Goal: Transaction & Acquisition: Book appointment/travel/reservation

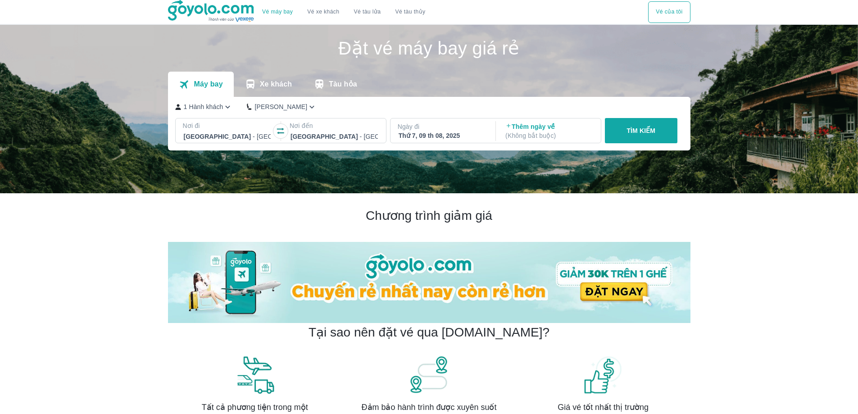
click at [240, 135] on div at bounding box center [227, 136] width 87 height 11
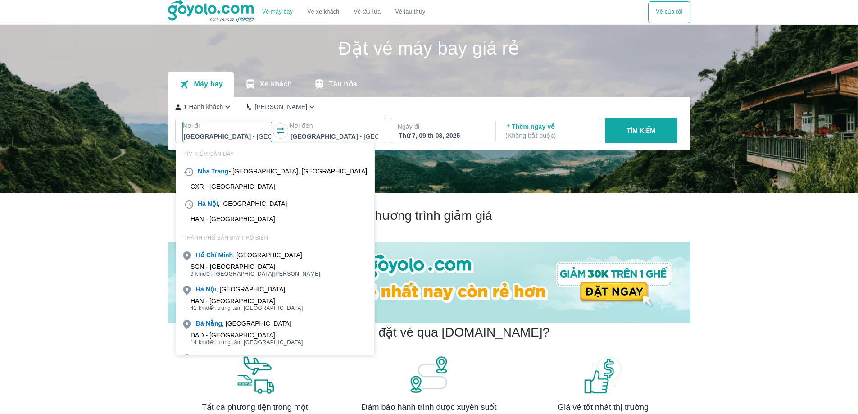
scroll to position [52, 0]
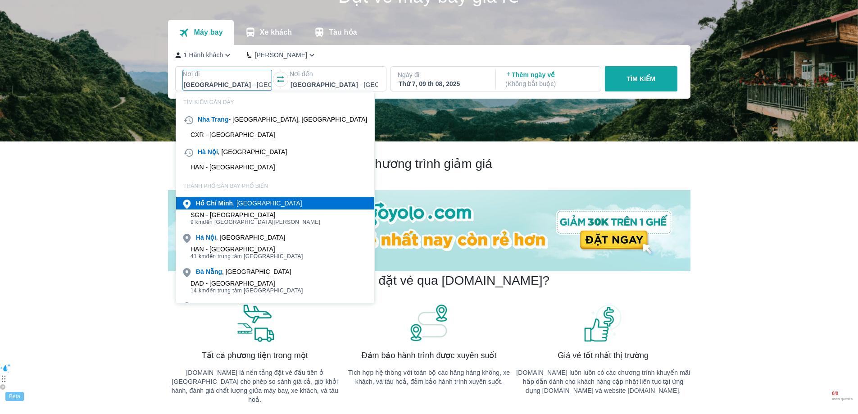
click at [240, 201] on div "[PERSON_NAME] , [GEOGRAPHIC_DATA]" at bounding box center [249, 203] width 106 height 9
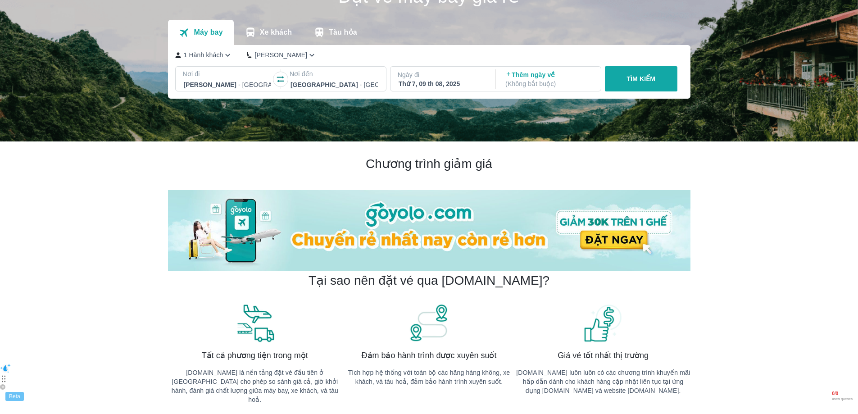
click at [442, 78] on p "Ngày đi" at bounding box center [442, 74] width 89 height 9
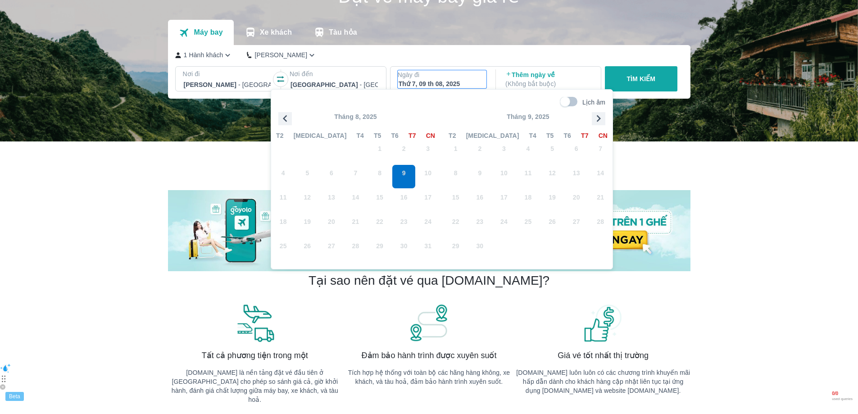
click at [599, 120] on icon "button" at bounding box center [599, 118] width 4 height 7
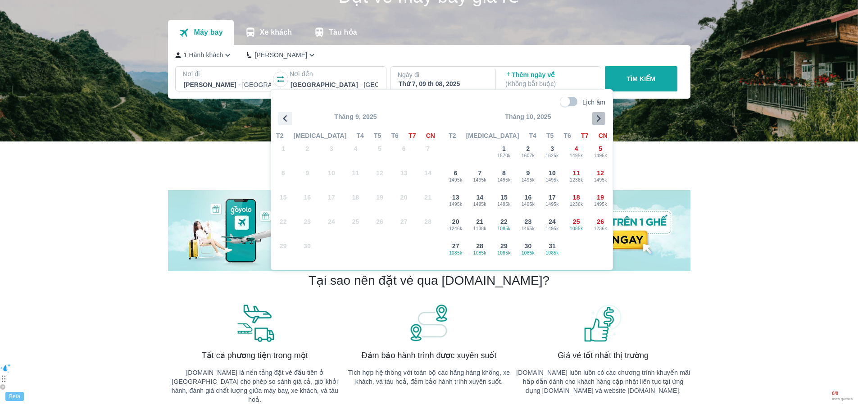
click at [599, 120] on icon "button" at bounding box center [599, 118] width 4 height 7
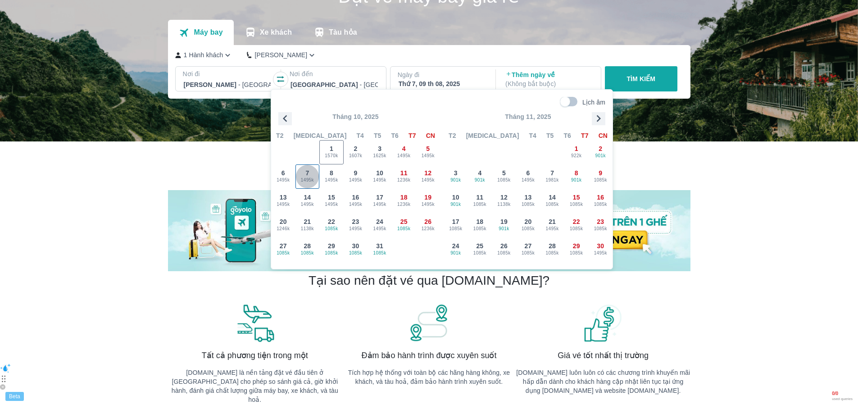
click at [308, 180] on span "1495k" at bounding box center [307, 180] width 23 height 7
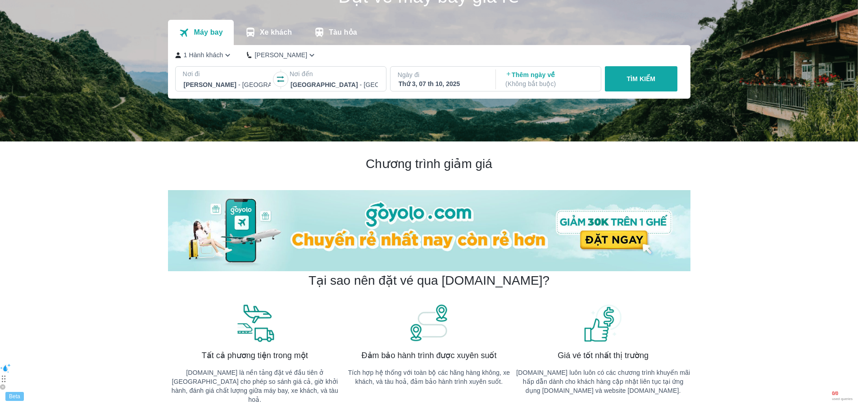
click at [634, 83] on p "TÌM KIẾM" at bounding box center [641, 78] width 29 height 9
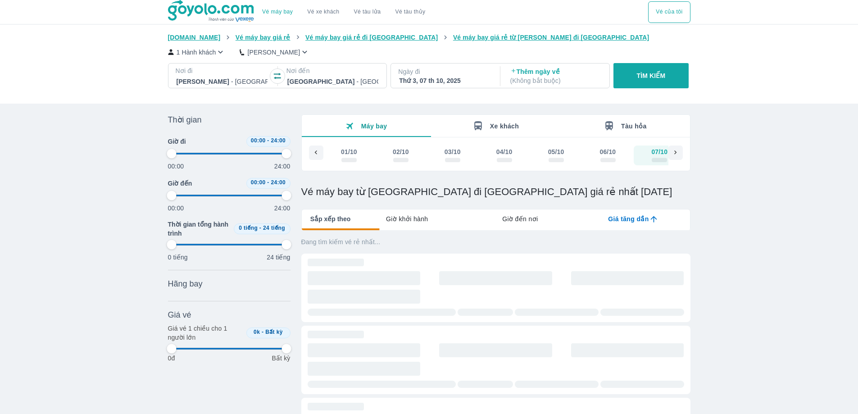
scroll to position [0, 19]
type input "97.9166666666667"
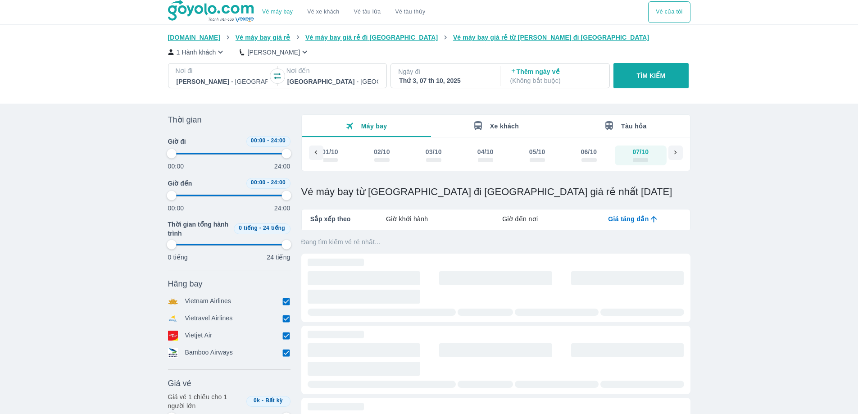
type input "97.9166666666667"
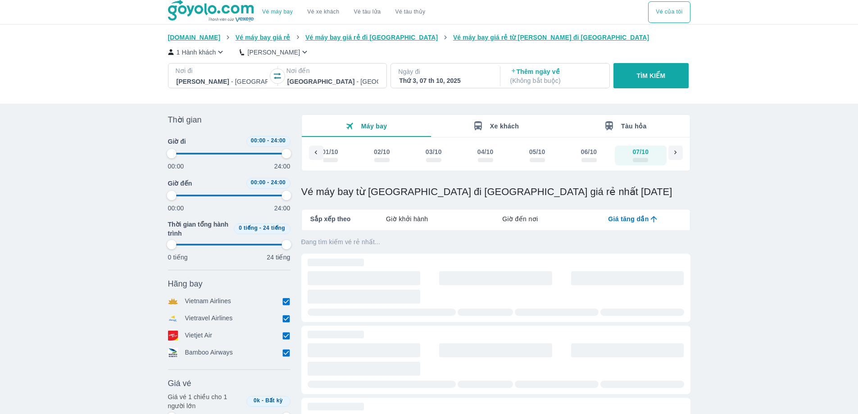
type input "97.9166666666667"
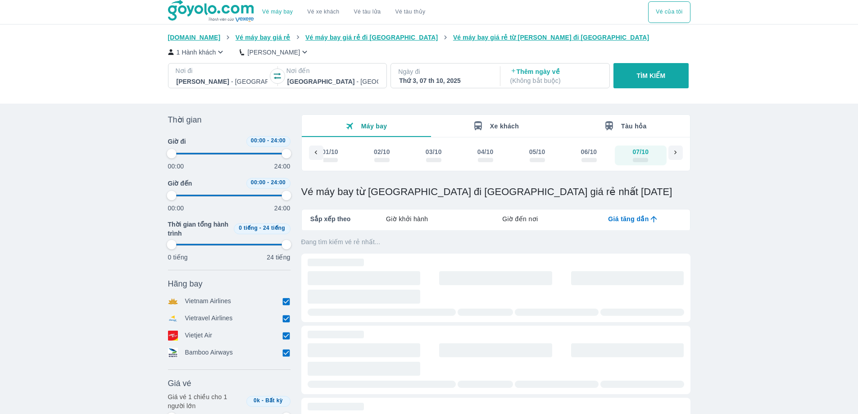
type input "97.9166666666667"
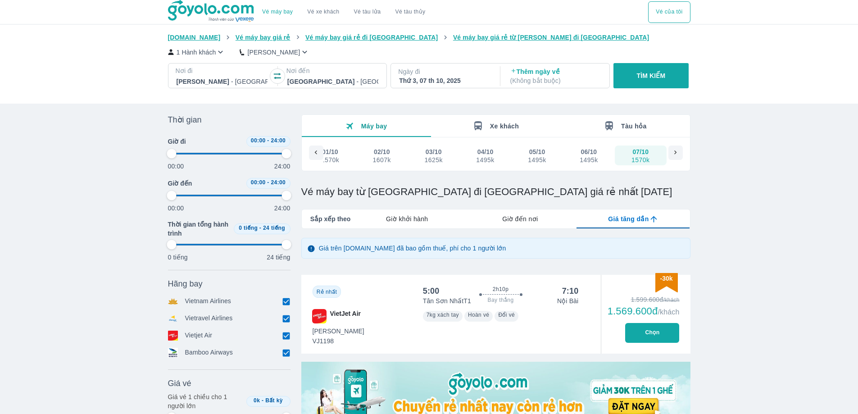
scroll to position [90, 0]
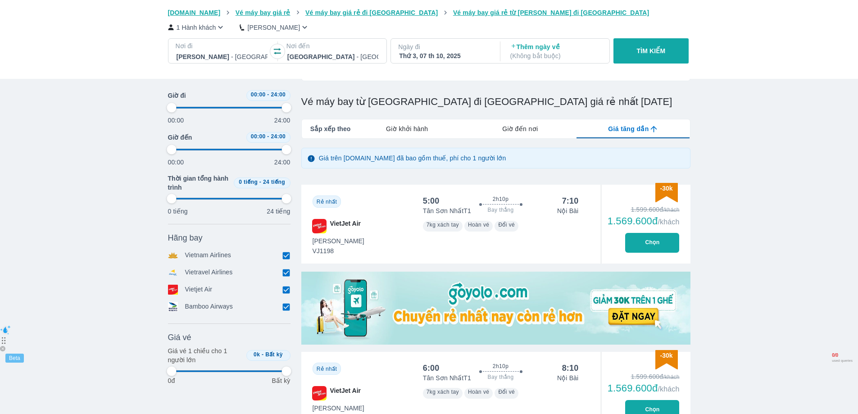
type input "97.9166666666667"
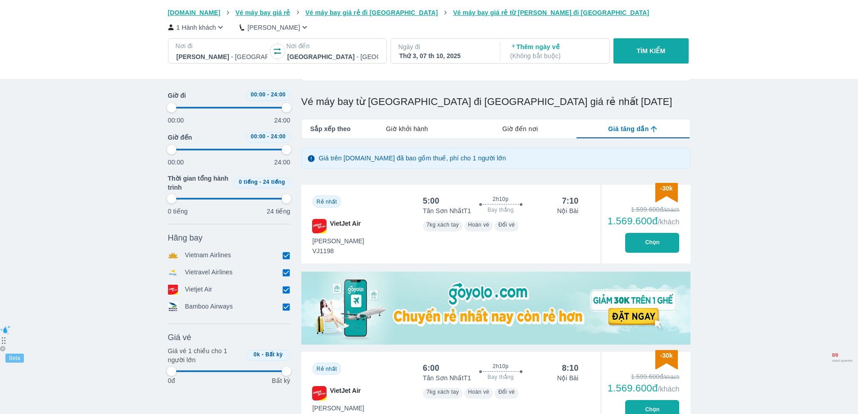
type input "97.9166666666667"
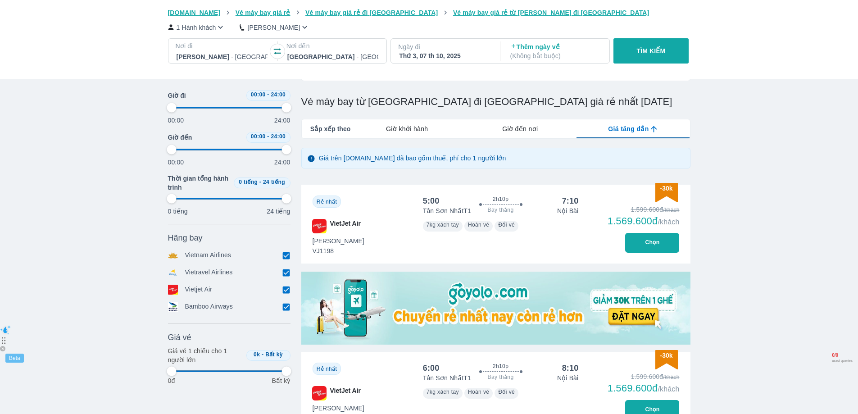
type input "97.9166666666667"
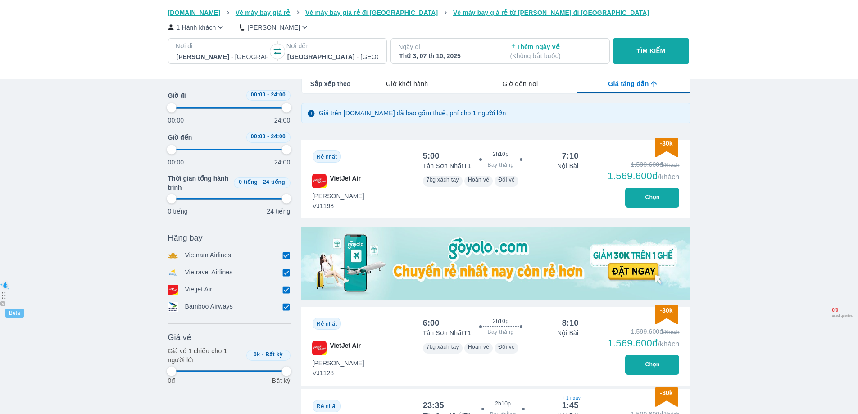
type input "97.9166666666667"
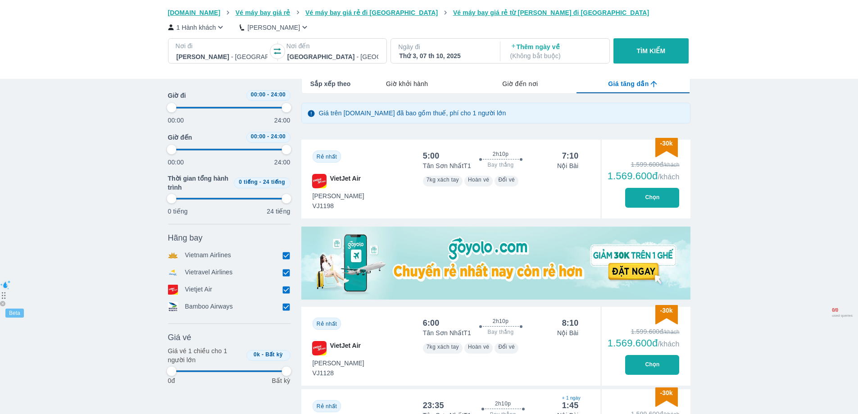
type input "97.9166666666667"
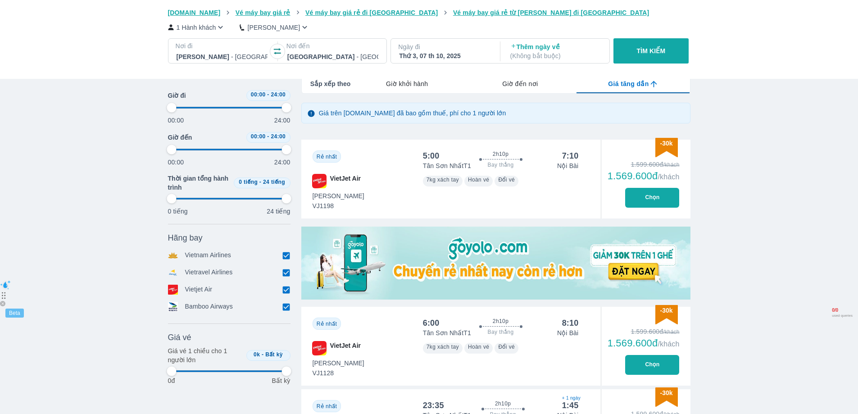
type input "97.9166666666667"
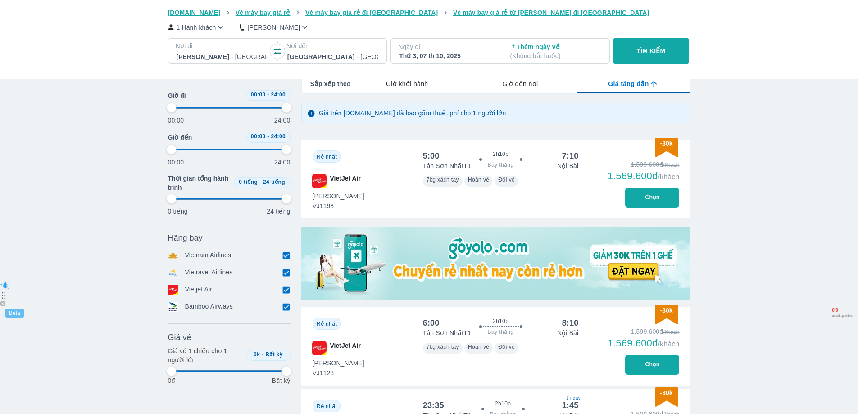
type input "97.9166666666667"
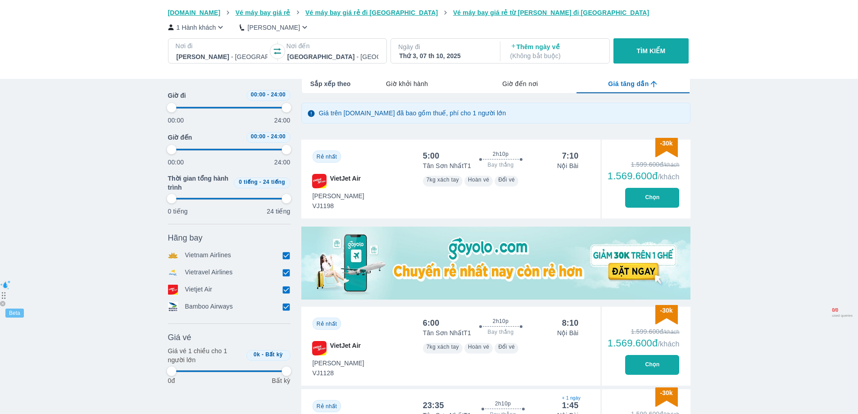
type input "97.9166666666667"
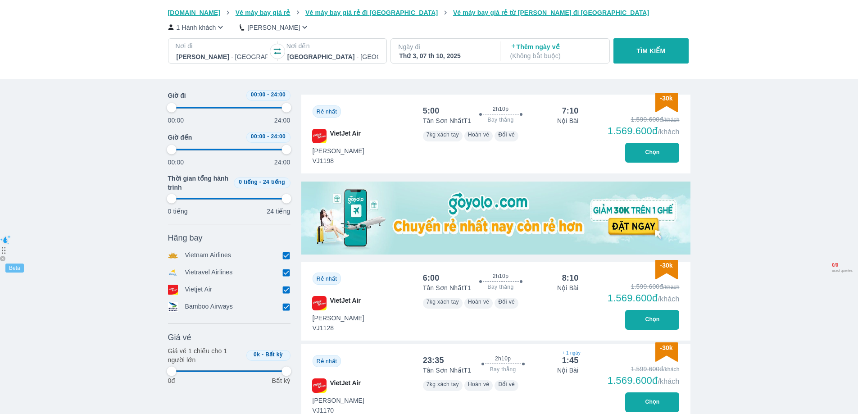
type input "97.9166666666667"
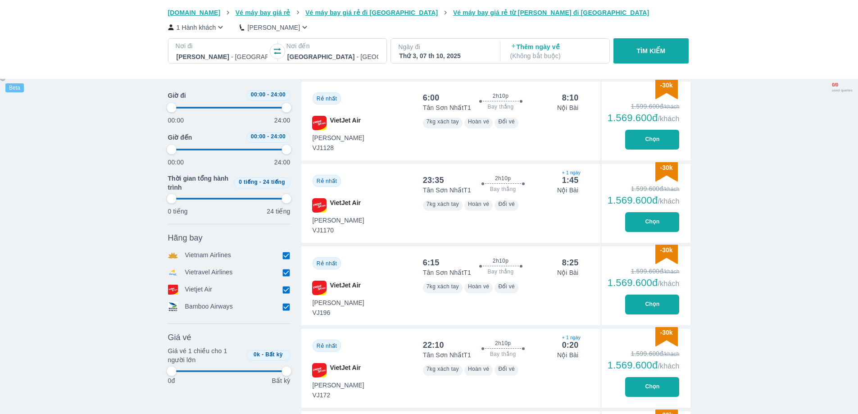
type input "97.9166666666667"
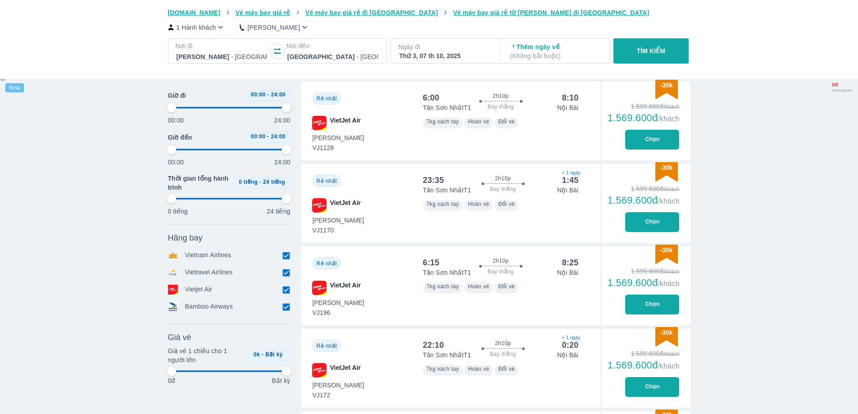
type input "97.9166666666667"
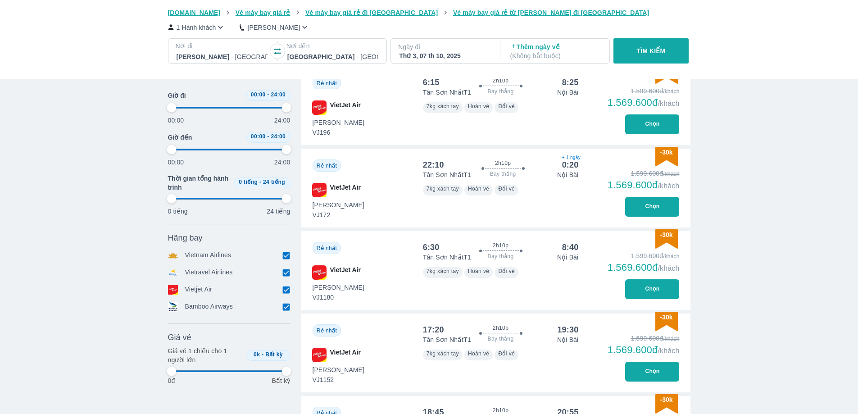
type input "97.9166666666667"
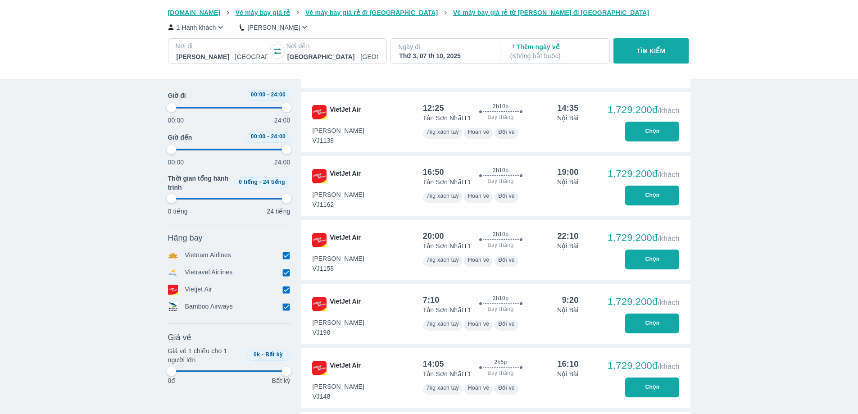
type input "97.9166666666667"
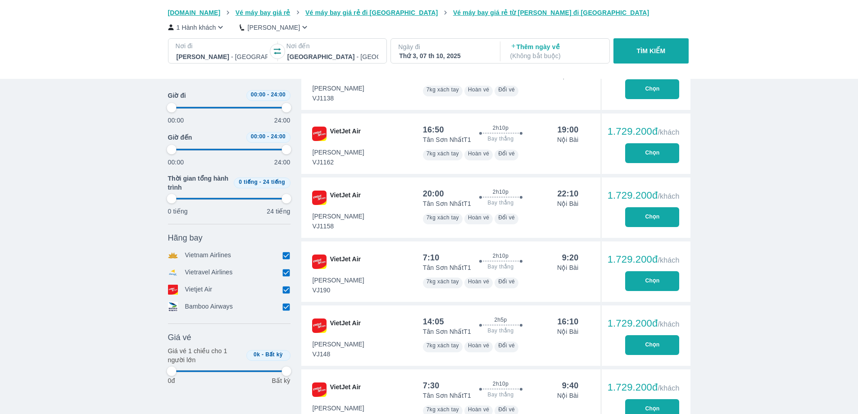
type input "97.9166666666667"
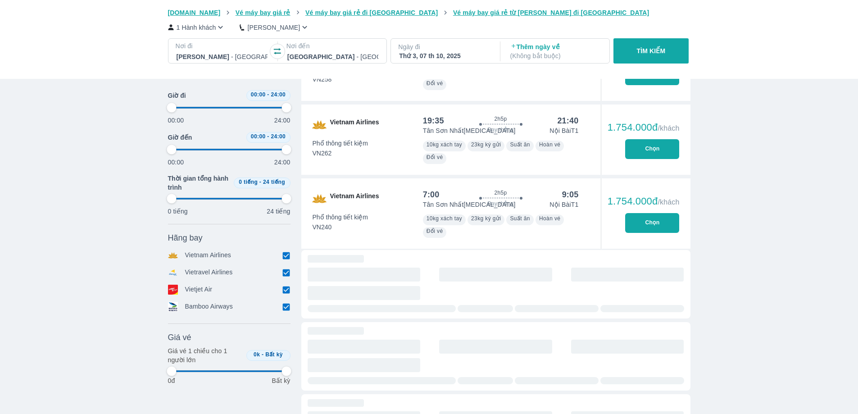
type input "97.9166666666667"
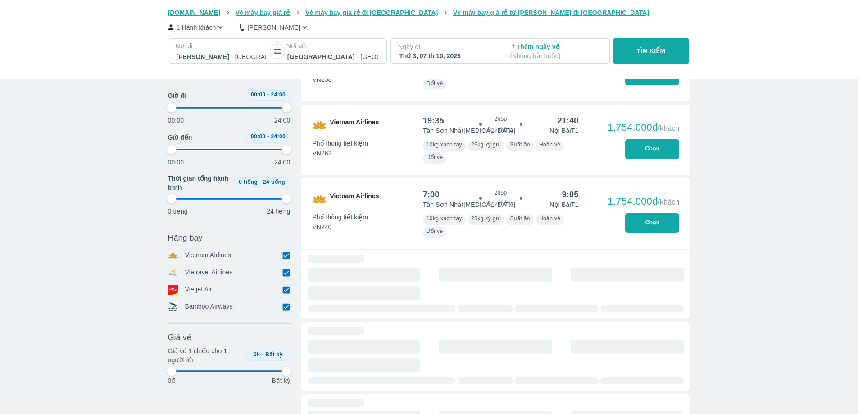
type input "97.9166666666667"
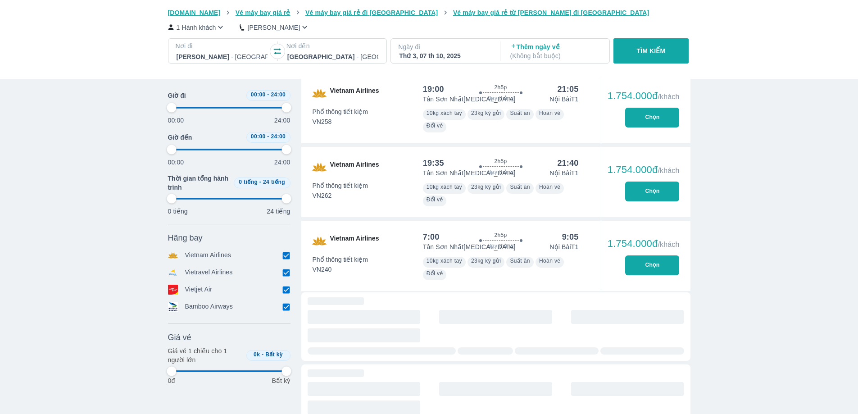
type input "97.9166666666667"
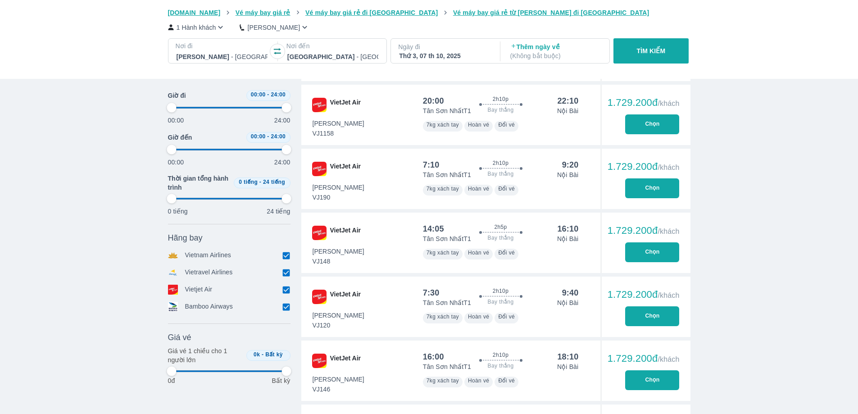
scroll to position [1036, 0]
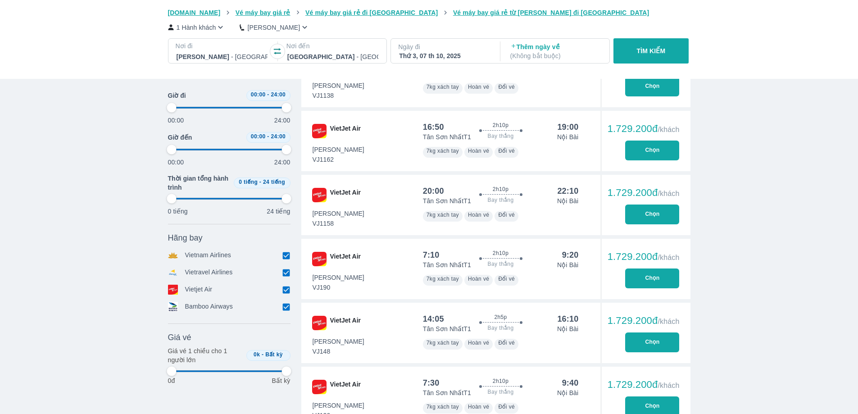
type input "97.9166666666667"
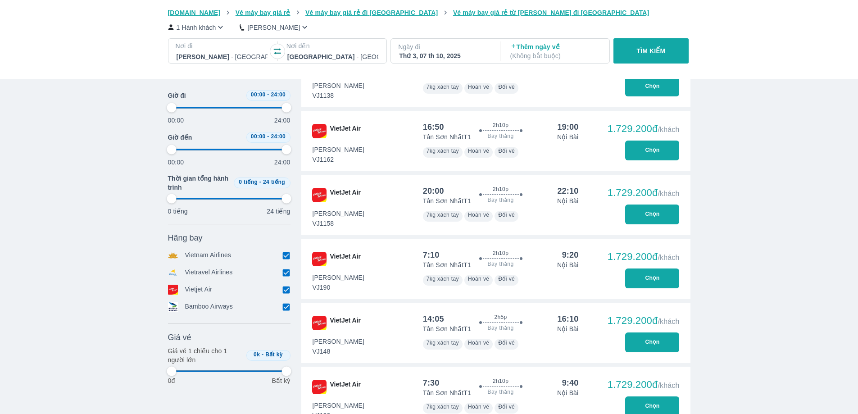
type input "97.9166666666667"
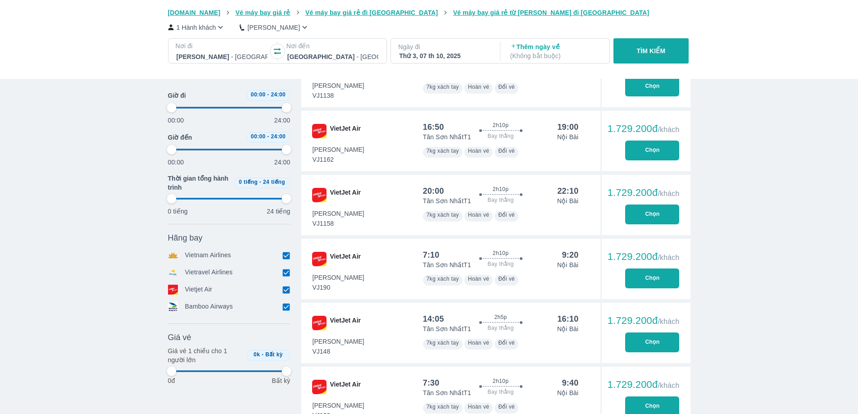
type input "97.9166666666667"
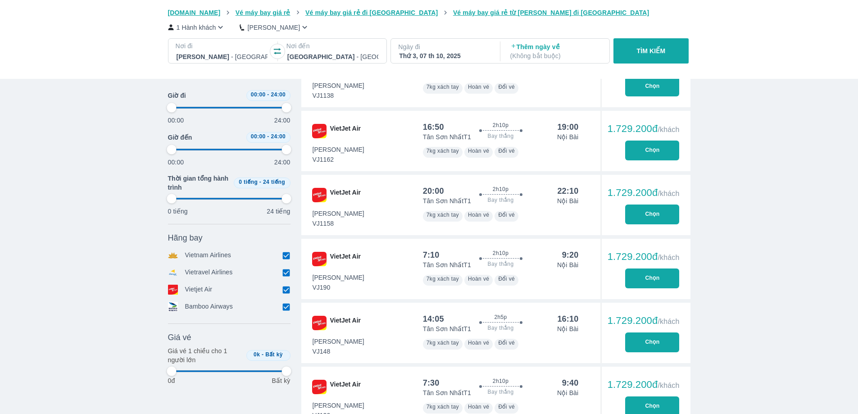
type input "97.9166666666667"
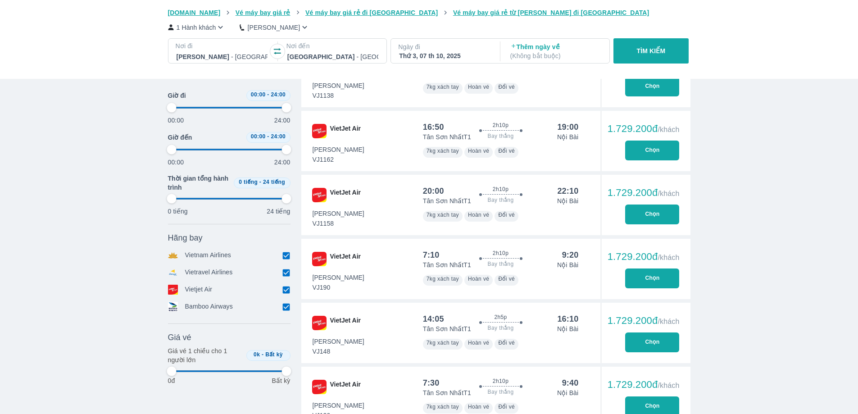
type input "97.9166666666667"
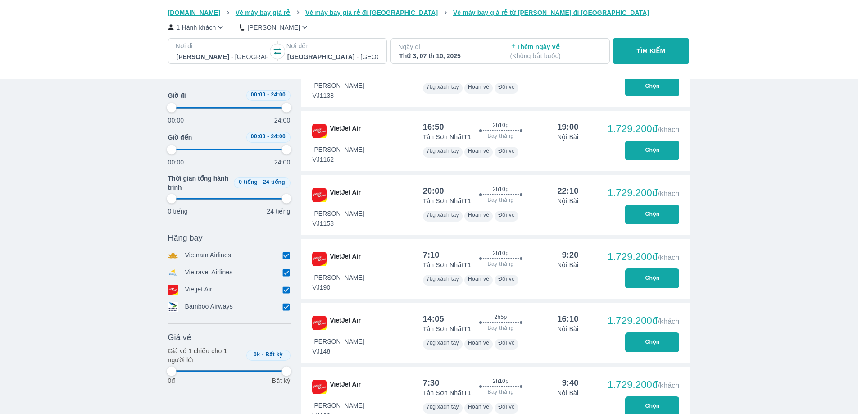
type input "97.9166666666667"
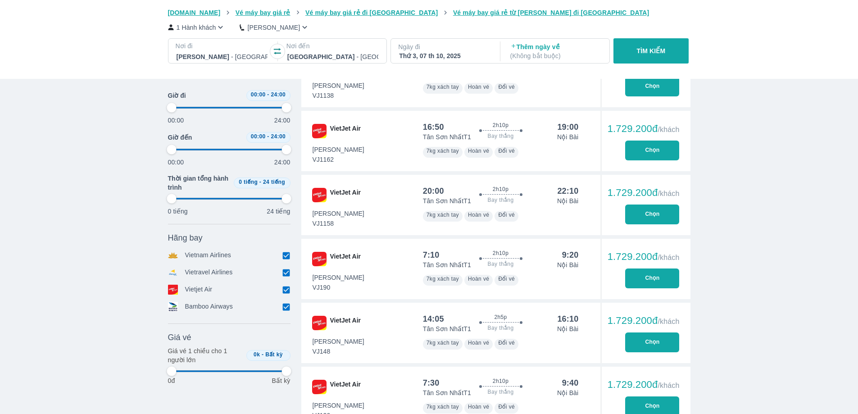
type input "97.9166666666667"
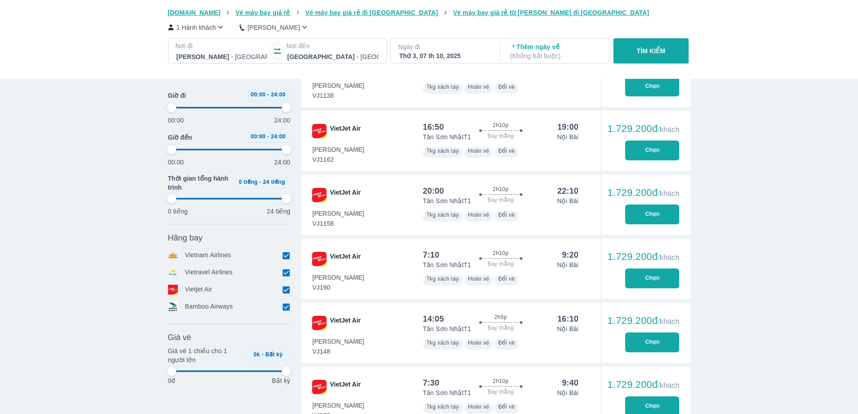
type input "97.9166666666667"
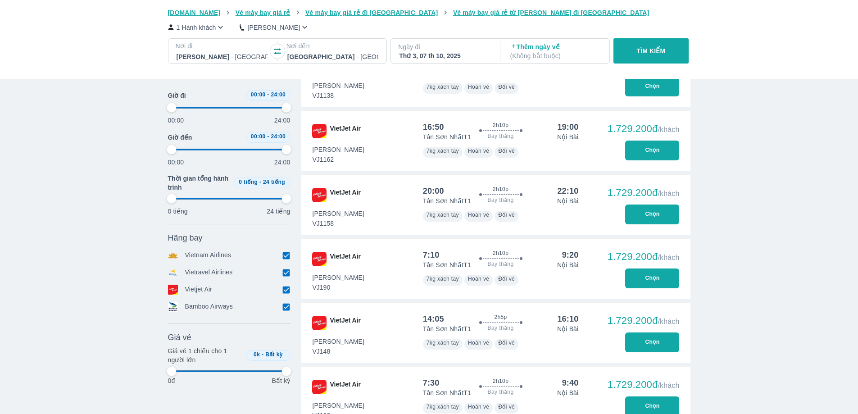
type input "97.9166666666667"
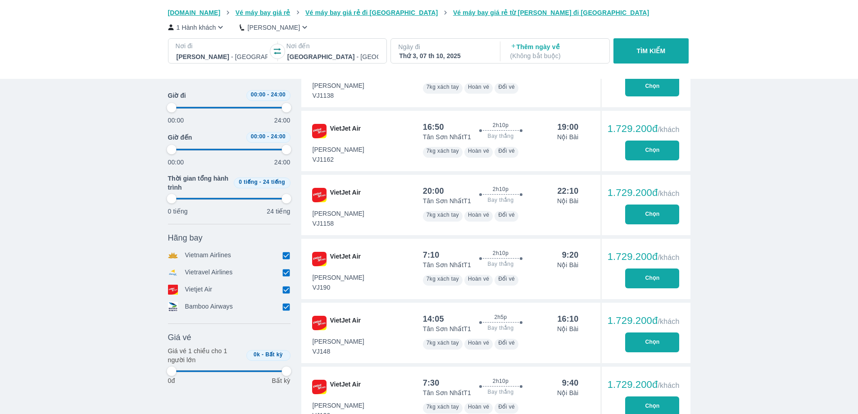
type input "97.9166666666667"
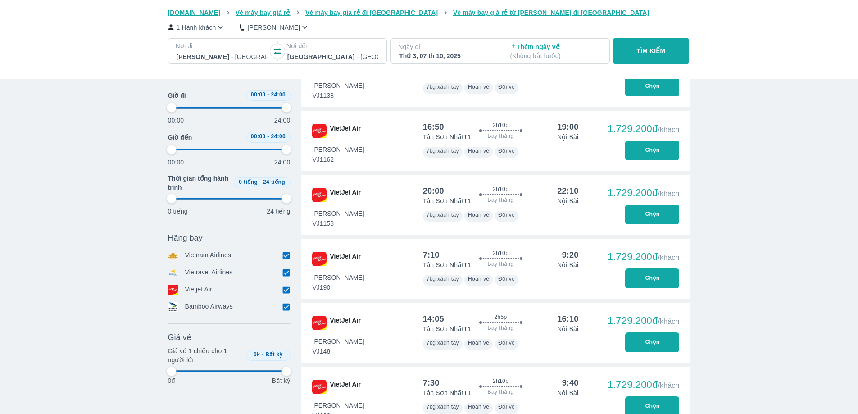
type input "97.9166666666667"
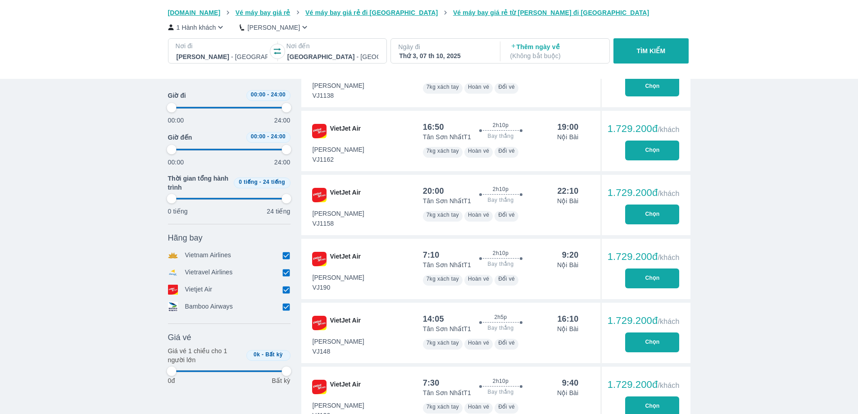
type input "97.9166666666667"
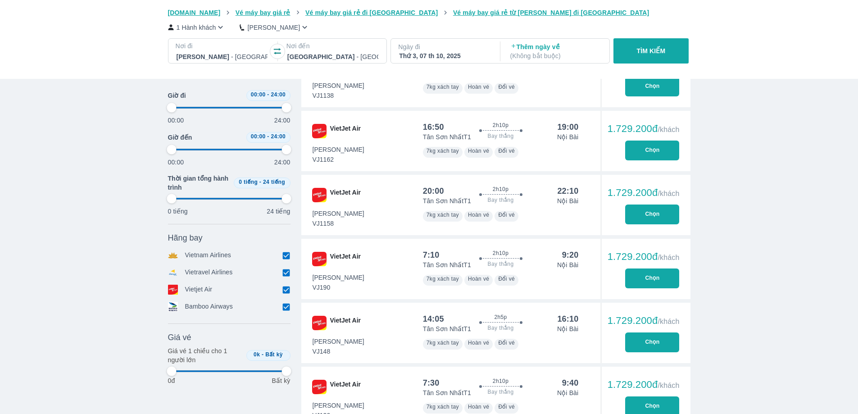
type input "97.9166666666667"
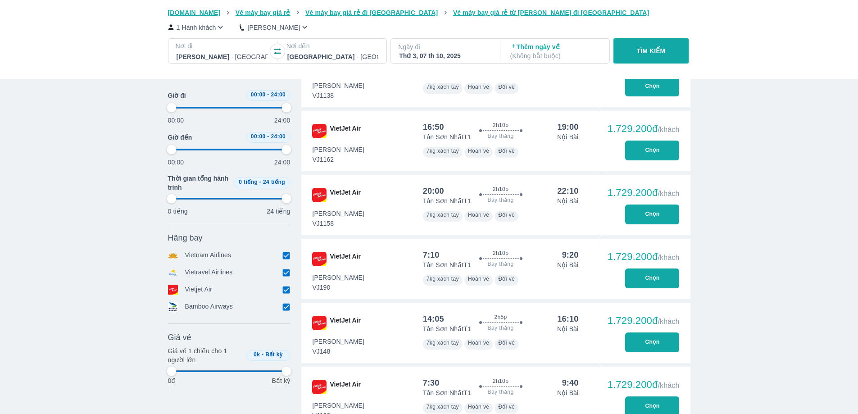
type input "97.9166666666667"
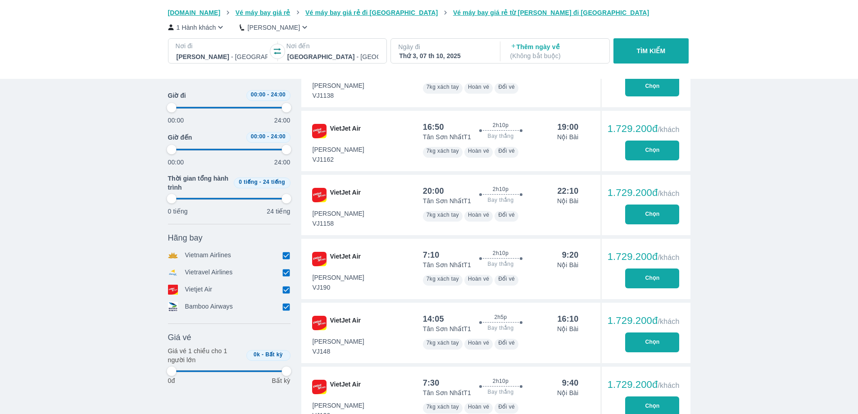
type input "97.9166666666667"
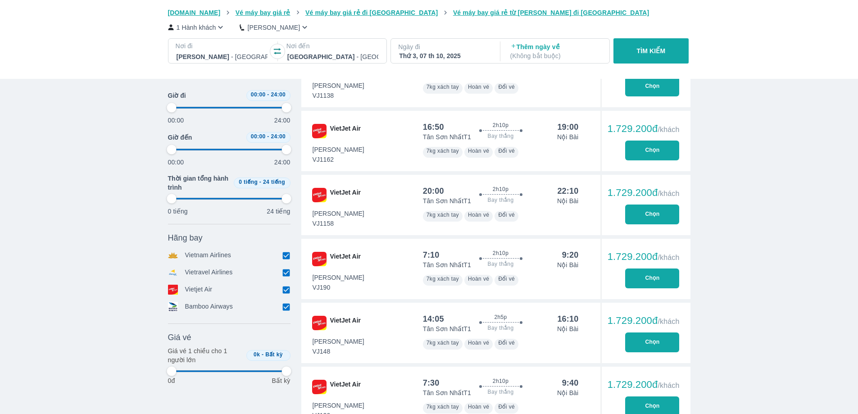
type input "97.9166666666667"
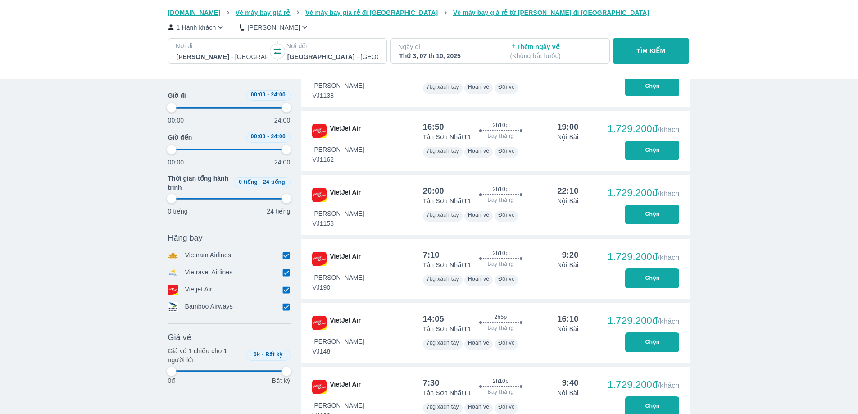
type input "97.9166666666667"
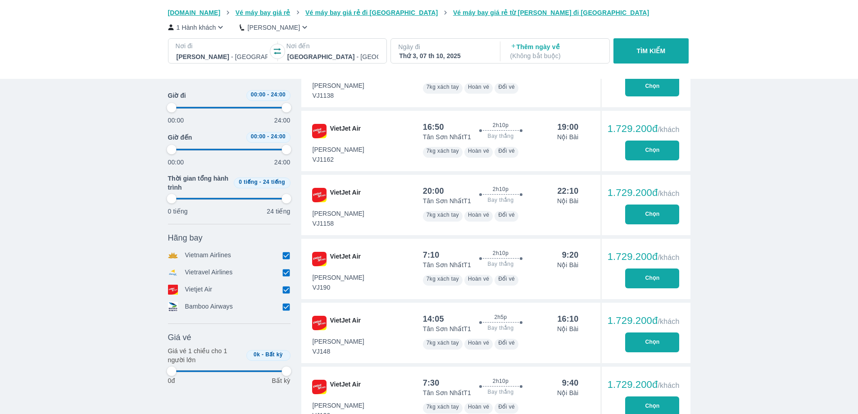
type input "97.9166666666667"
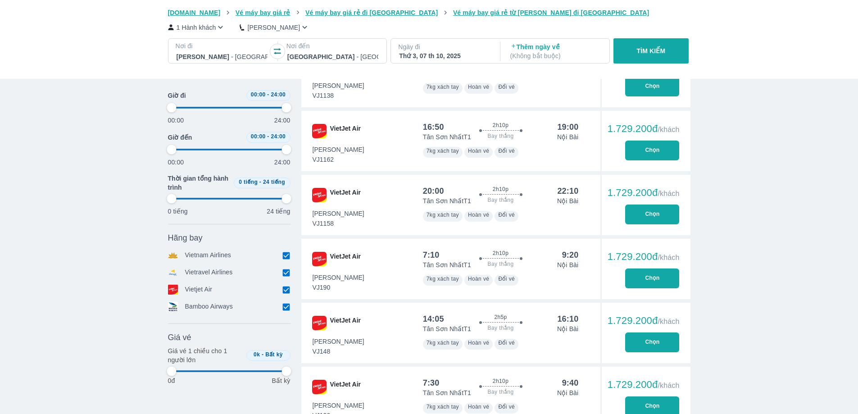
type input "97.9166666666667"
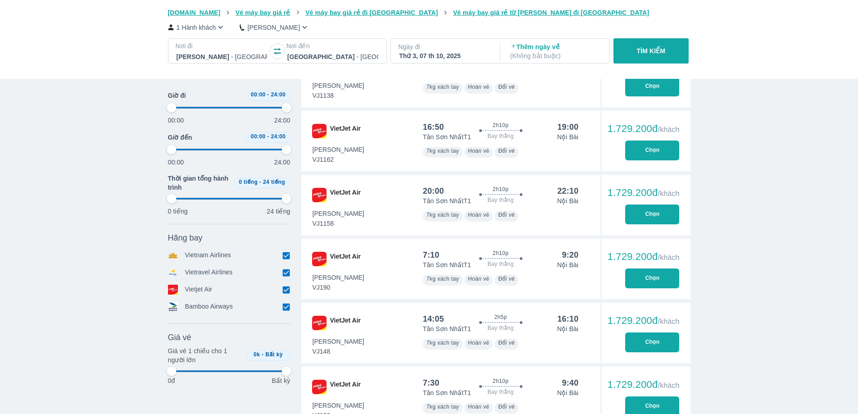
type input "97.9166666666667"
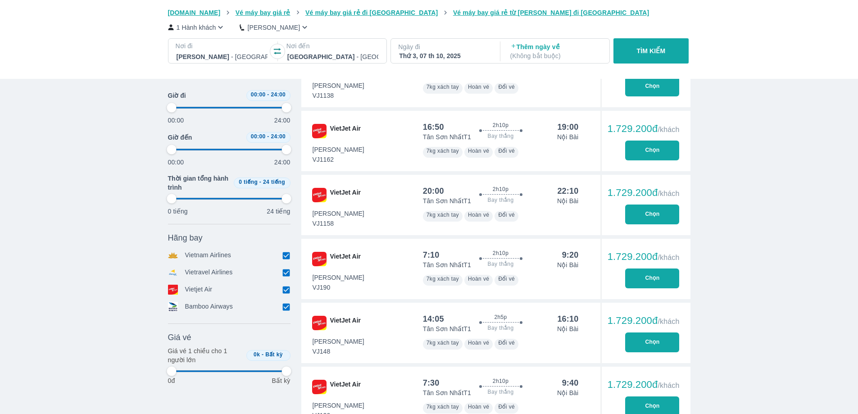
type input "97.9166666666667"
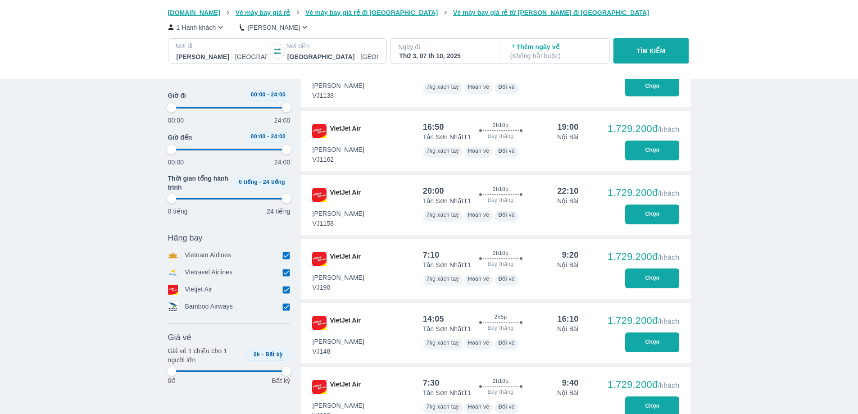
type input "97.9166666666667"
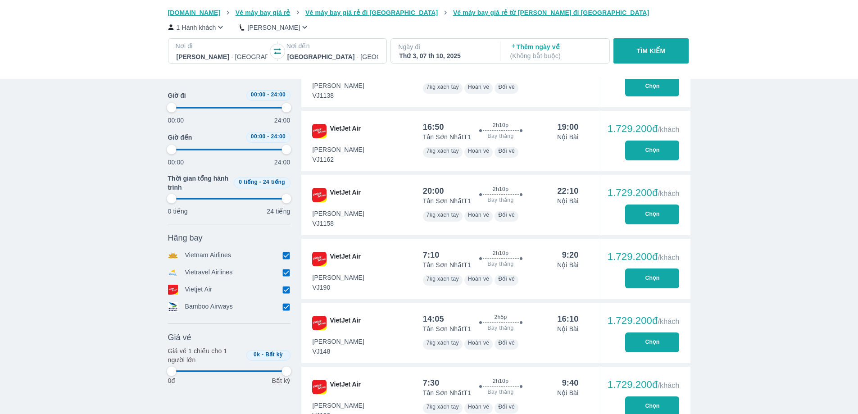
type input "97.9166666666667"
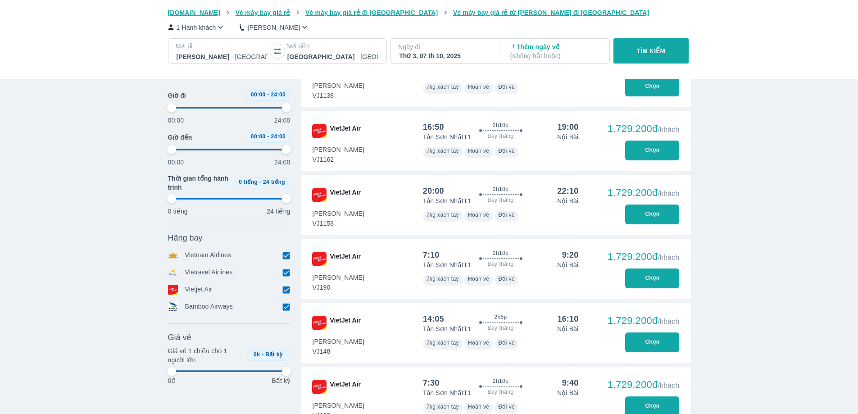
type input "97.9166666666667"
